Goal: Task Accomplishment & Management: Use online tool/utility

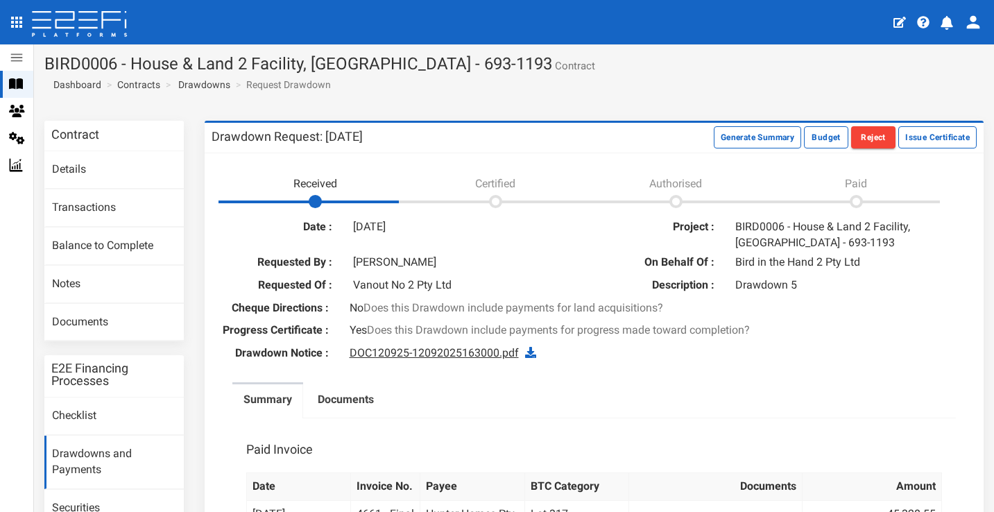
click at [422, 359] on link "DOC120925-12092025163000.pdf" at bounding box center [434, 352] width 169 height 13
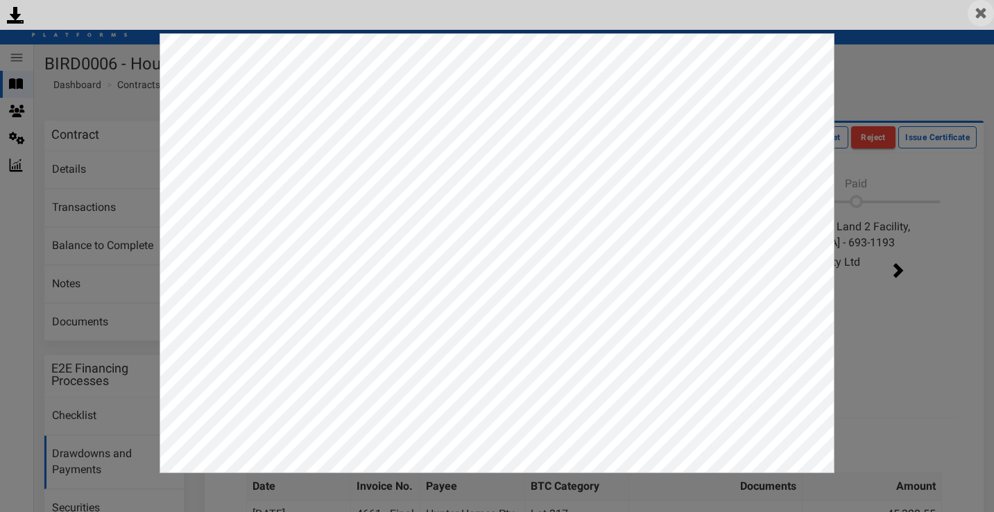
click at [981, 11] on img at bounding box center [981, 13] width 26 height 26
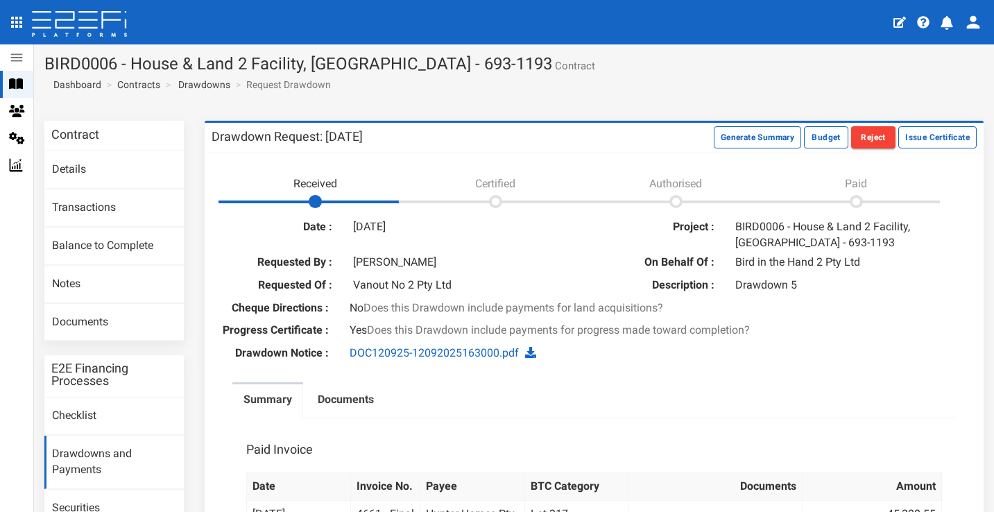
click at [19, 14] on button "open drawer" at bounding box center [17, 22] width 28 height 28
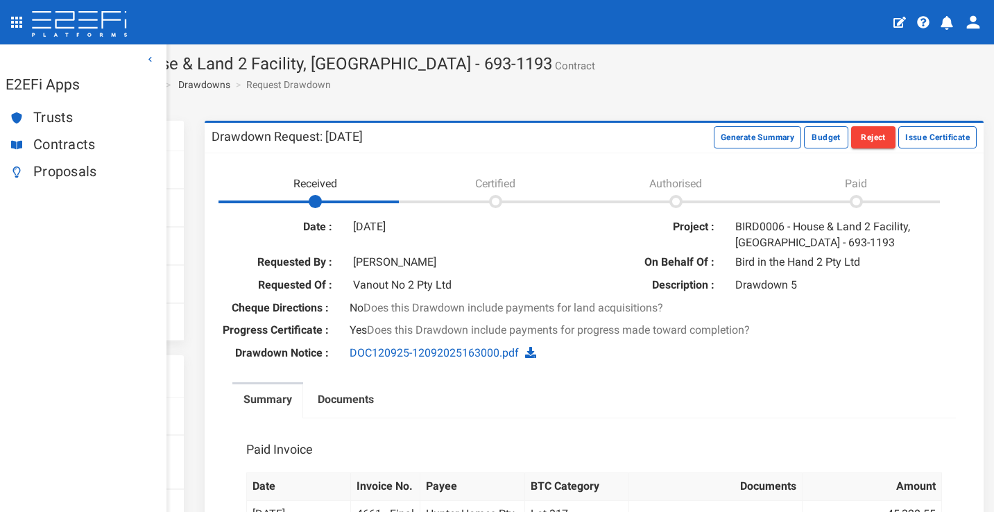
click at [79, 143] on span "Contracts" at bounding box center [94, 145] width 122 height 16
click at [74, 25] on icon at bounding box center [80, 25] width 98 height 28
click at [78, 140] on span "Contracts" at bounding box center [94, 145] width 122 height 16
click at [19, 24] on icon "open drawer" at bounding box center [16, 22] width 17 height 17
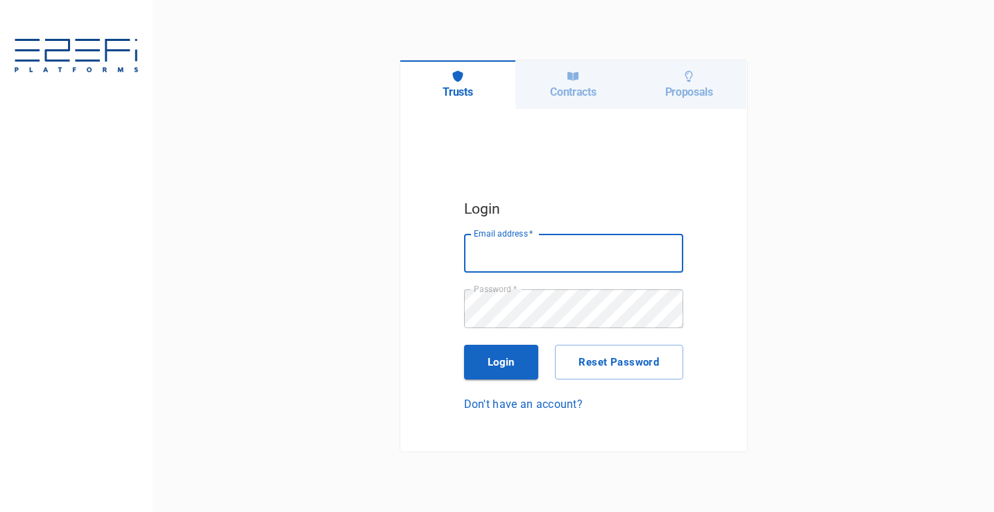
click at [560, 101] on div "Contracts" at bounding box center [573, 84] width 116 height 49
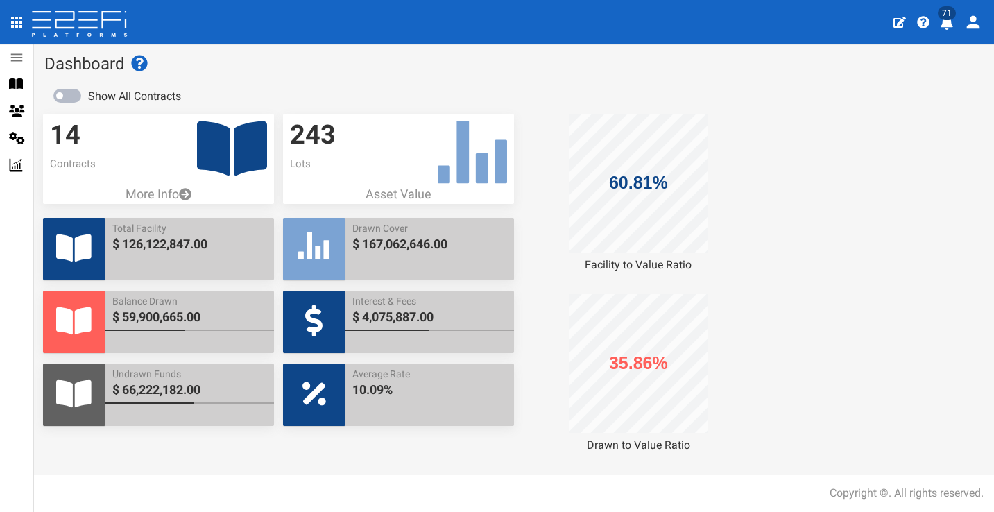
click at [948, 28] on icon "profile" at bounding box center [947, 23] width 14 height 14
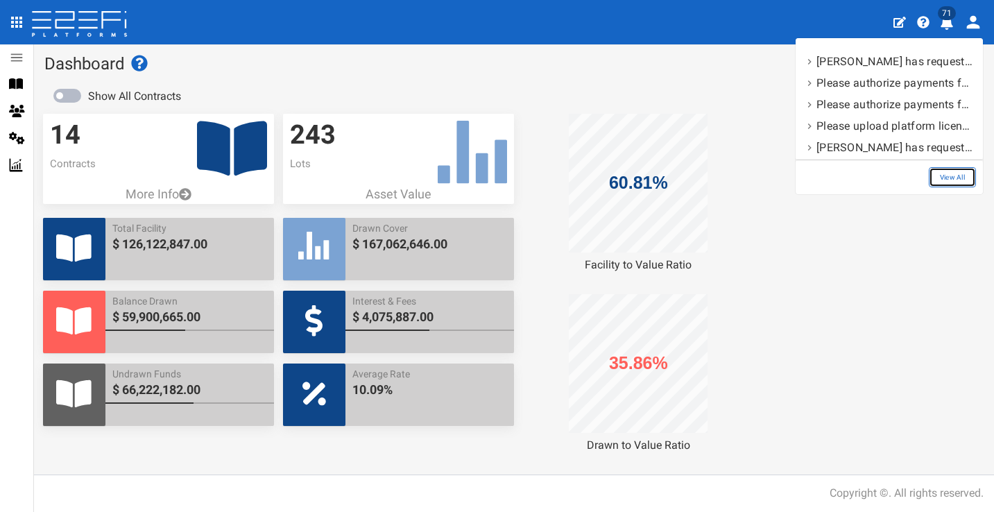
click at [957, 179] on link "View All" at bounding box center [952, 177] width 47 height 20
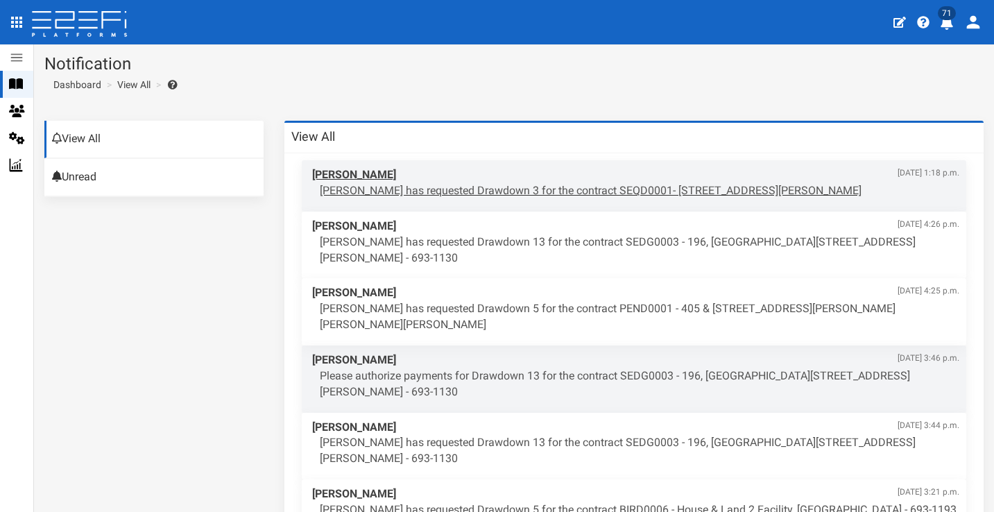
click at [505, 173] on span "Edward Heron Sept. 15, 2025, 1:18 p.m." at bounding box center [635, 175] width 647 height 16
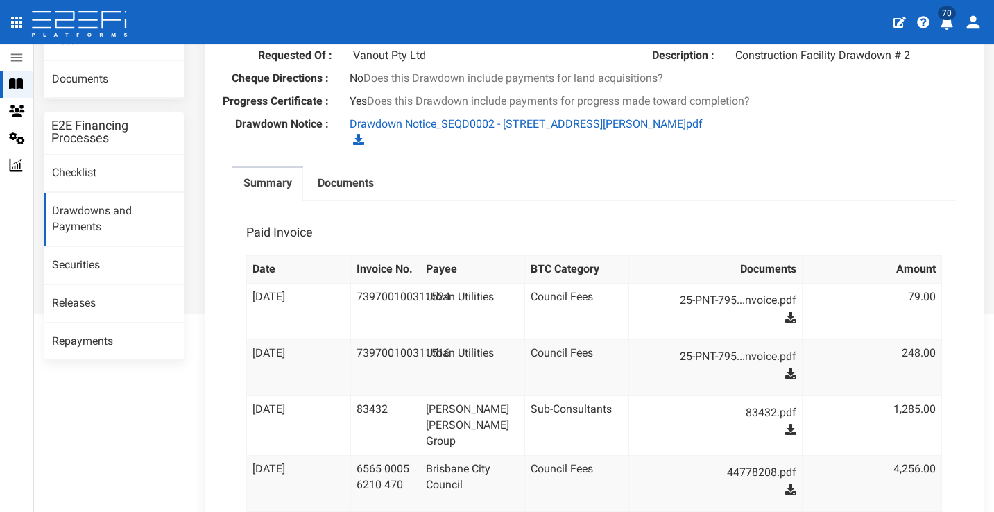
scroll to position [203, 0]
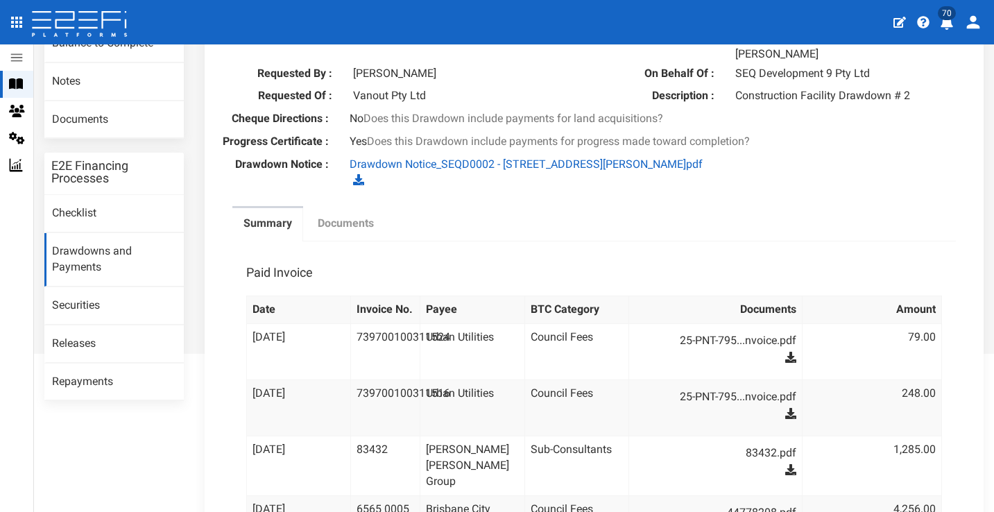
click at [359, 242] on link "Documents" at bounding box center [346, 225] width 78 height 35
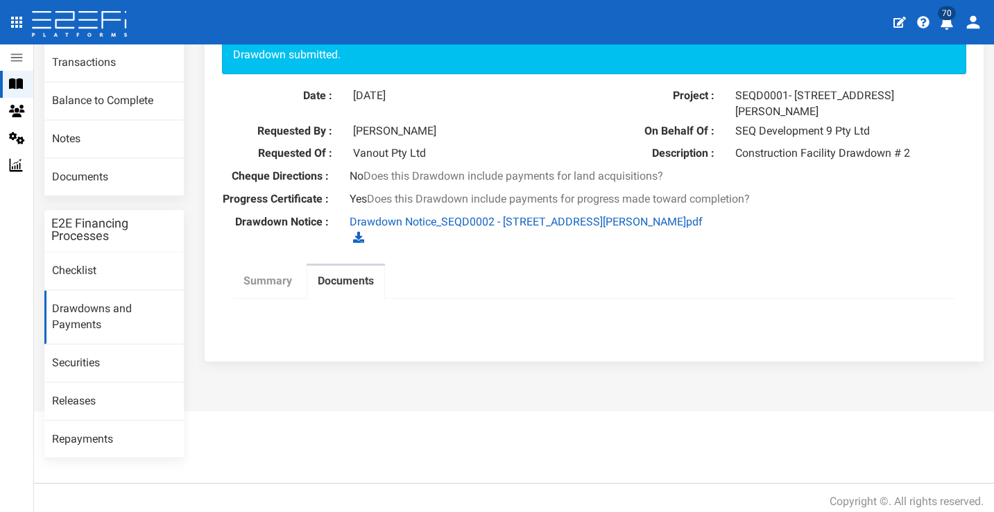
click at [266, 287] on label "Summary" at bounding box center [267, 281] width 49 height 16
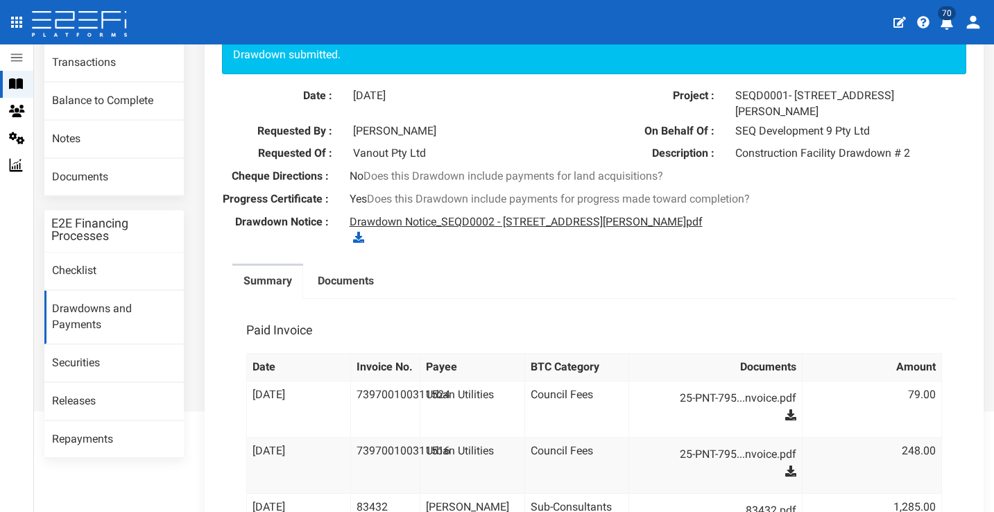
click at [441, 228] on link "Drawdown Notice_SEQD0002 - 77 Gaskell Street, Eight Mile Plains.pdf" at bounding box center [526, 221] width 353 height 13
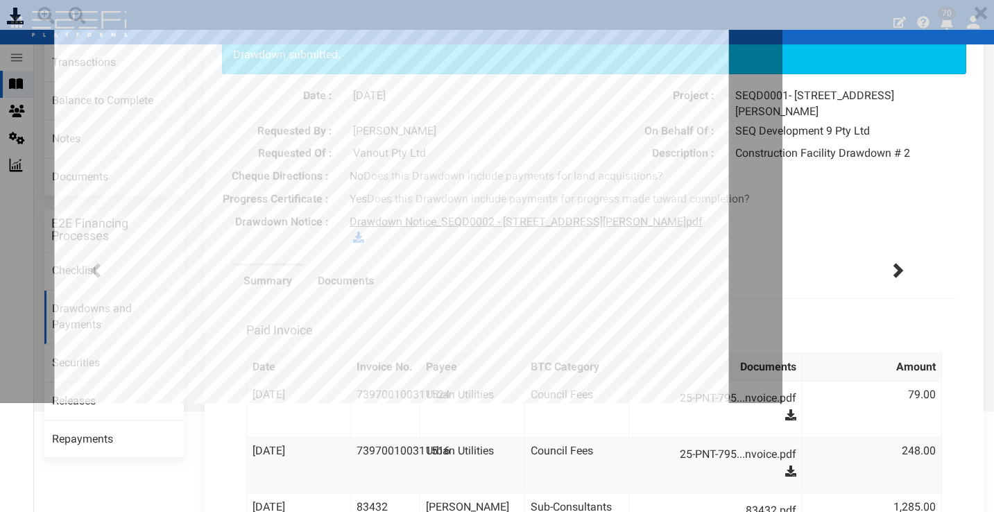
scroll to position [0, 0]
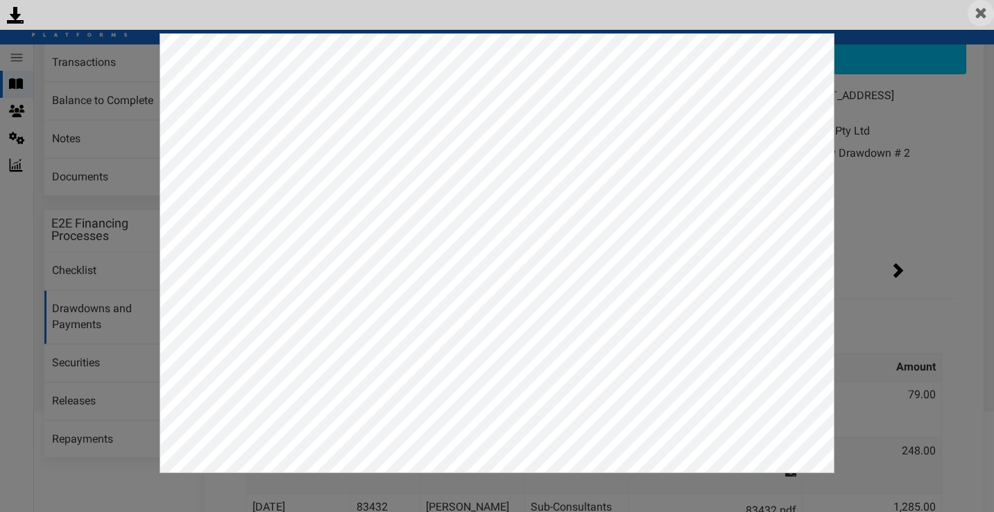
click at [986, 10] on img at bounding box center [981, 13] width 26 height 26
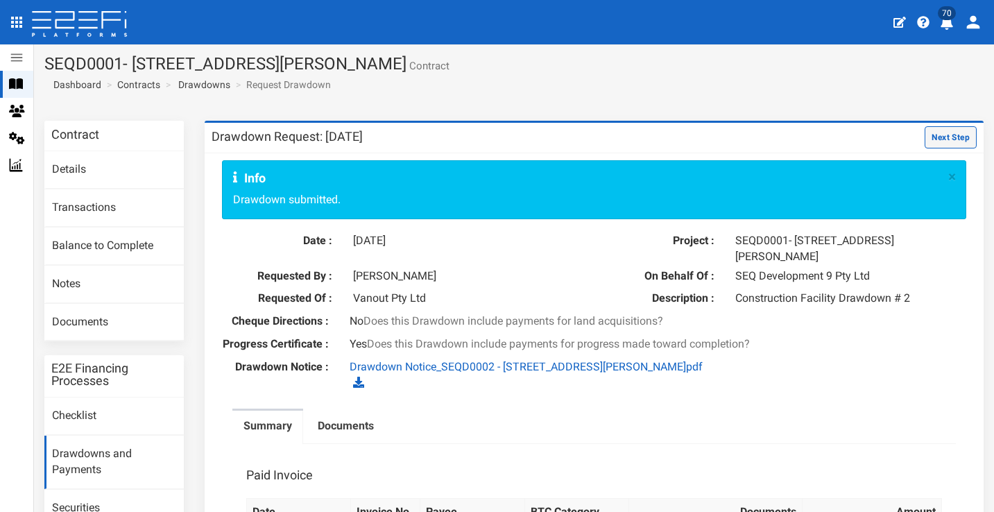
click at [948, 130] on button "Next Step" at bounding box center [951, 137] width 52 height 22
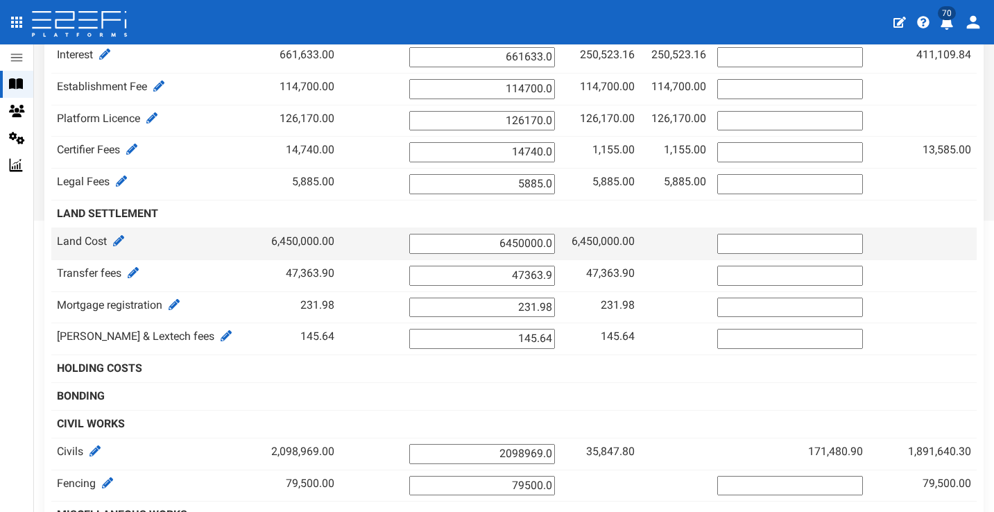
scroll to position [60, 0]
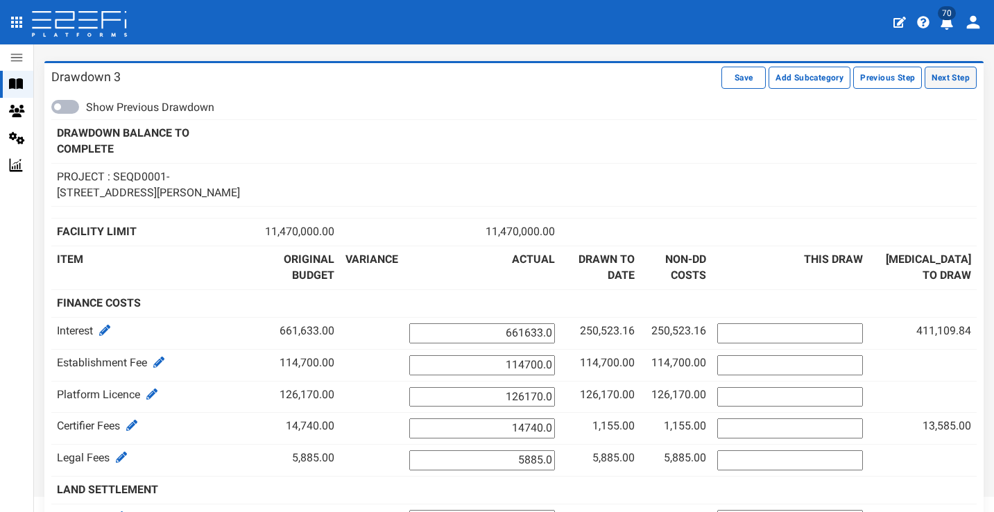
click at [957, 78] on button "Next Step" at bounding box center [951, 78] width 52 height 22
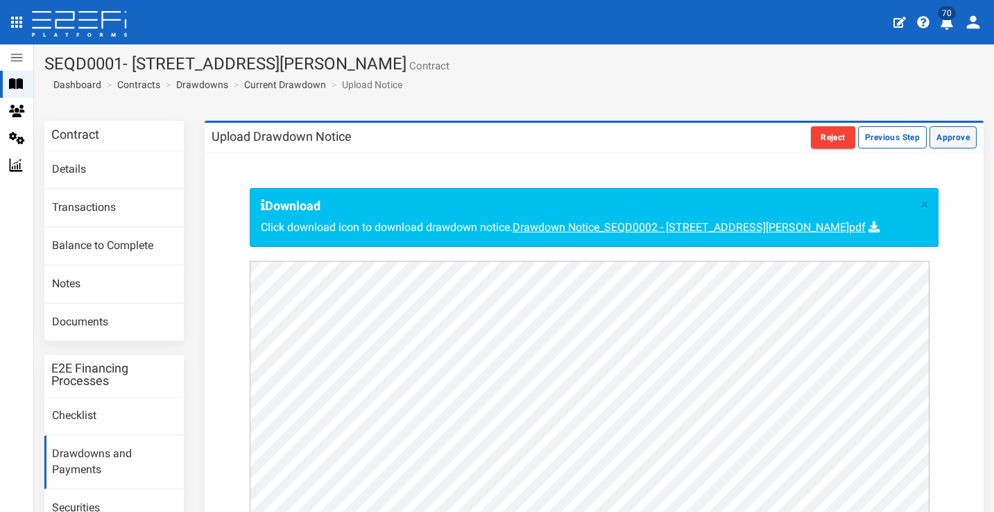
click at [952, 144] on button "Approve" at bounding box center [953, 137] width 47 height 22
